Goal: Task Accomplishment & Management: Manage account settings

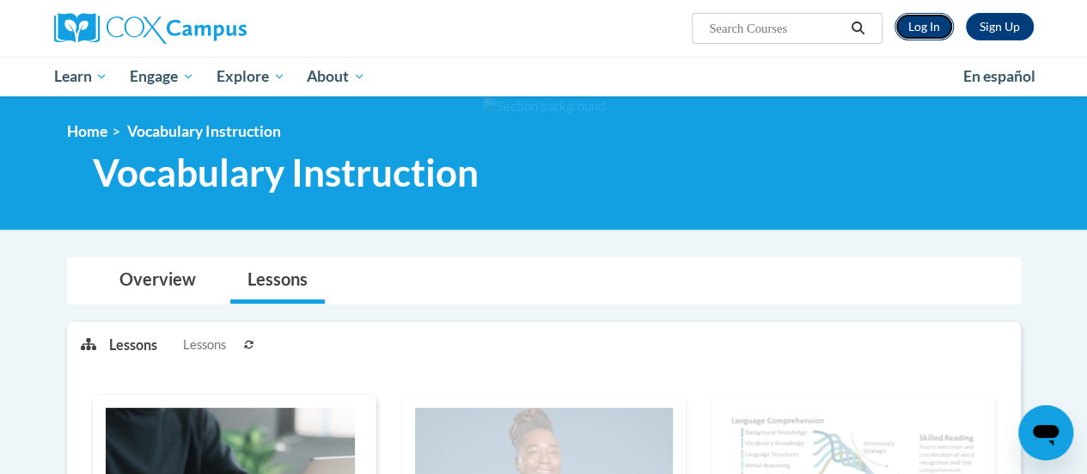
click at [928, 34] on link "Log In" at bounding box center [924, 26] width 59 height 27
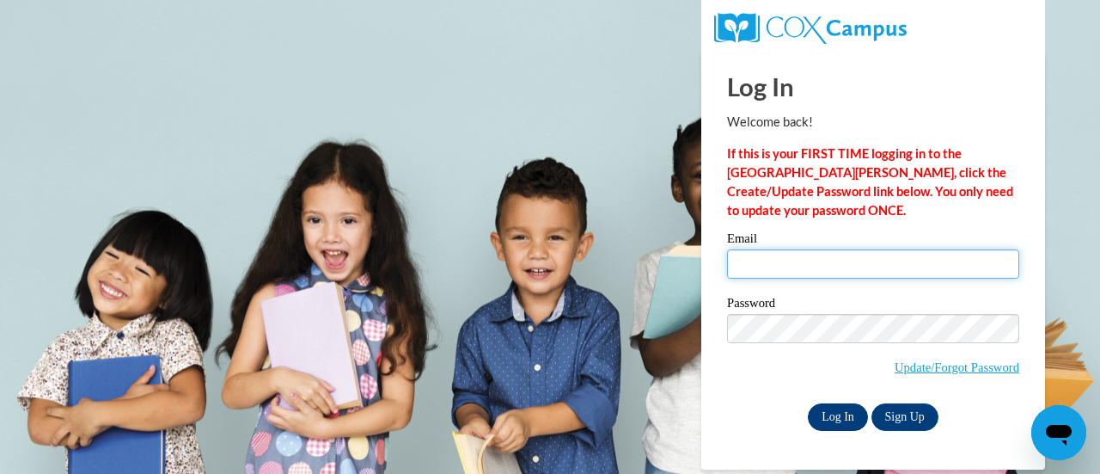
type input "nmkegle@sunprairieschools.org"
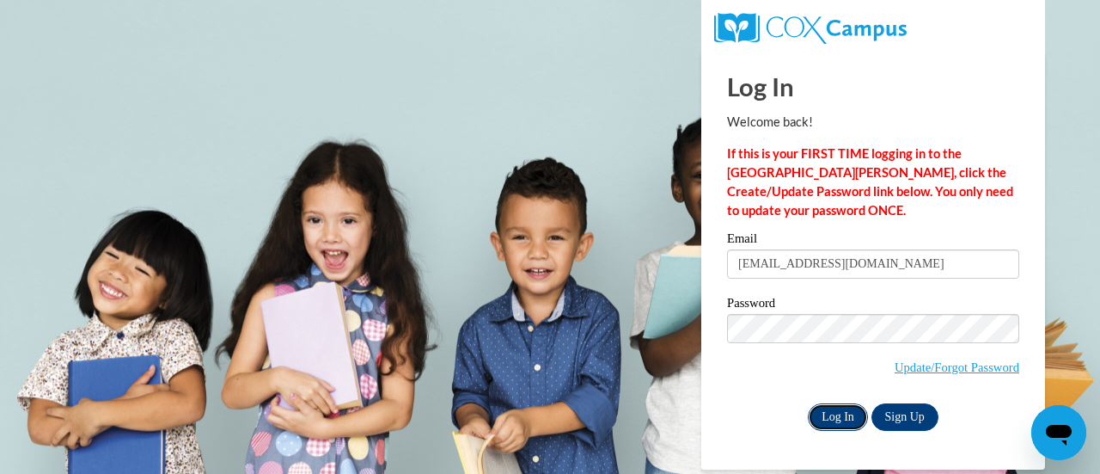
click at [840, 415] on input "Log In" at bounding box center [838, 416] width 60 height 27
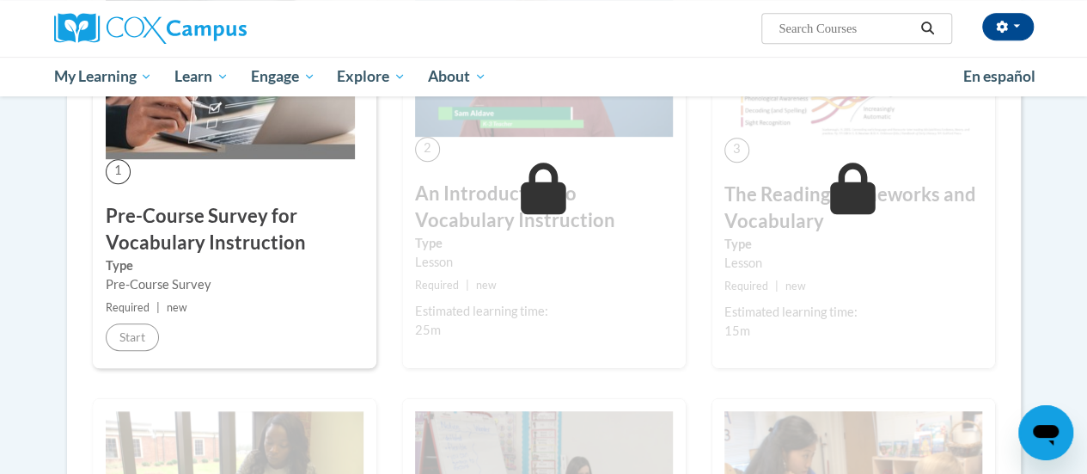
scroll to position [418, 0]
